Goal: Find specific page/section: Find specific page/section

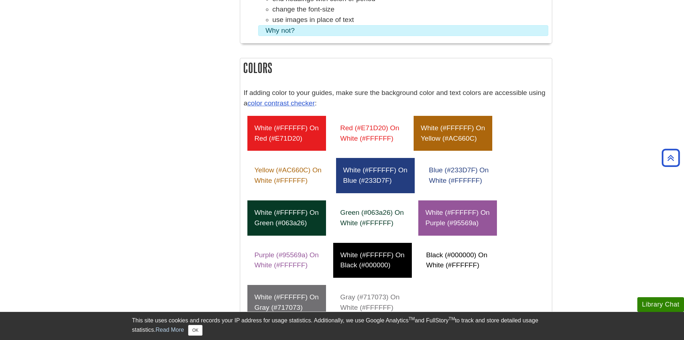
scroll to position [359, 0]
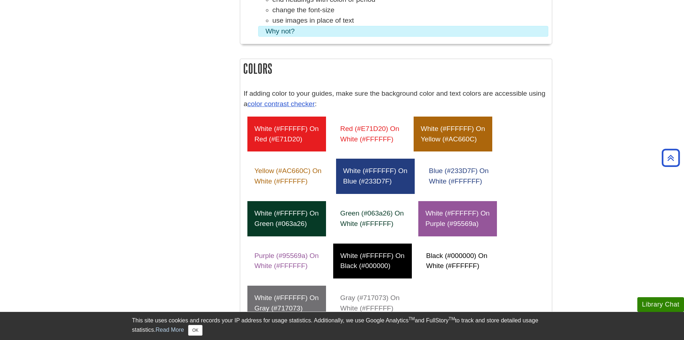
drag, startPoint x: 255, startPoint y: 125, endPoint x: 312, endPoint y: 140, distance: 59.0
click at [312, 140] on div "white (#FFFFFF) on red (#E71D20)" at bounding box center [287, 133] width 79 height 35
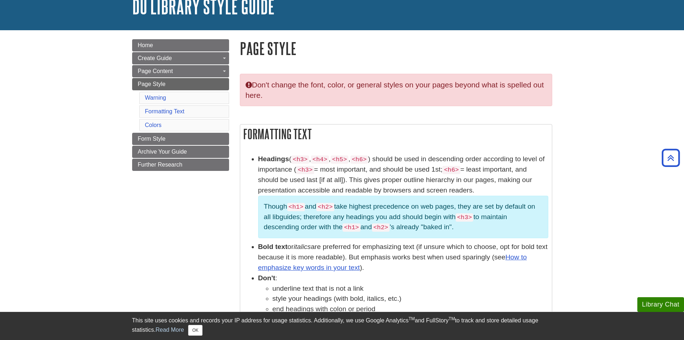
scroll to position [36, 0]
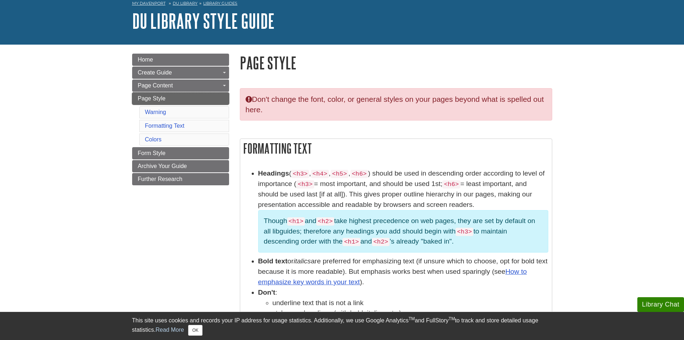
click at [152, 98] on span "Page Style" at bounding box center [152, 98] width 28 height 6
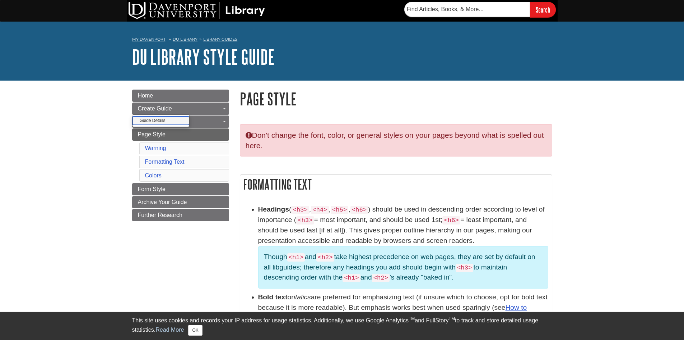
click at [163, 122] on link "Guide Details" at bounding box center [161, 120] width 57 height 8
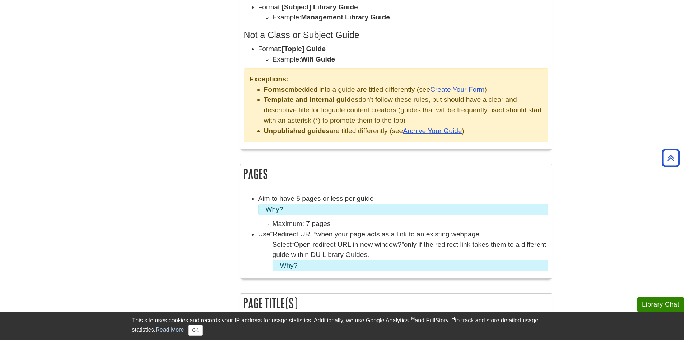
scroll to position [683, 0]
